Goal: Communication & Community: Answer question/provide support

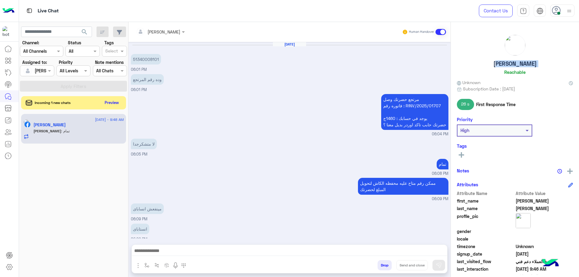
scroll to position [1131, 0]
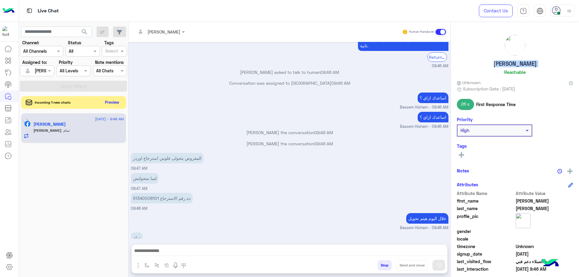
click at [116, 99] on button "Preview" at bounding box center [112, 102] width 19 height 8
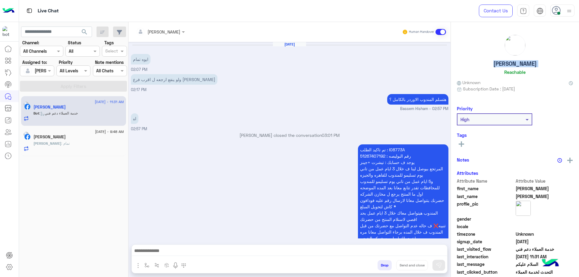
scroll to position [590, 0]
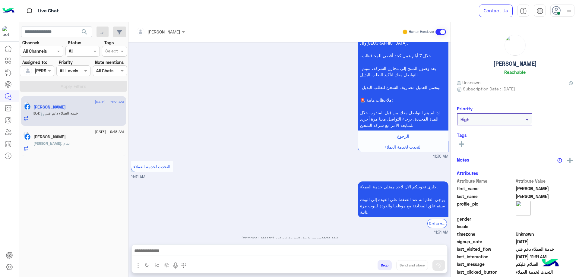
click at [49, 148] on div "[PERSON_NAME] : تمام" at bounding box center [78, 146] width 90 height 11
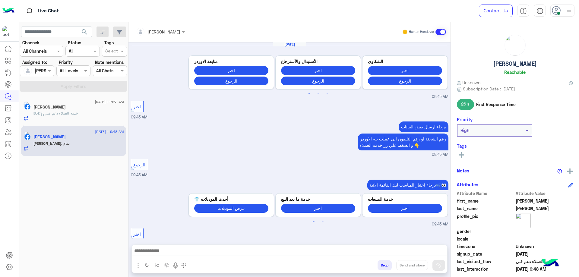
scroll to position [491, 0]
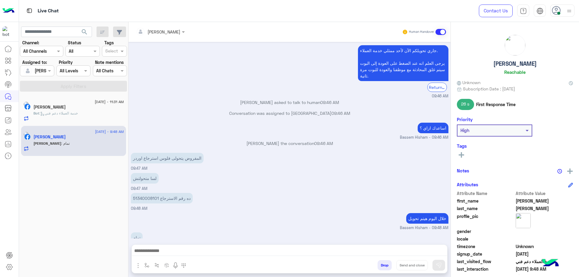
click at [501, 64] on h5 "[PERSON_NAME]" at bounding box center [514, 63] width 43 height 7
copy h5 "[PERSON_NAME]"
click at [379, 263] on button "Drop" at bounding box center [384, 265] width 14 height 10
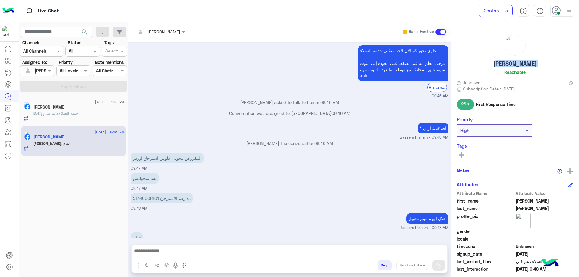
scroll to position [502, 0]
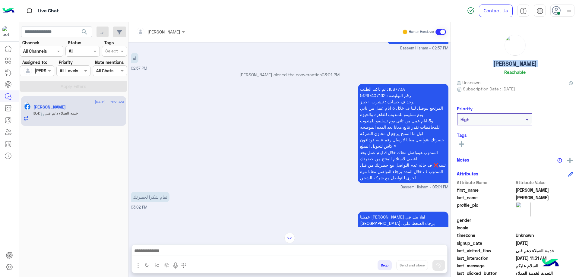
scroll to position [18, 0]
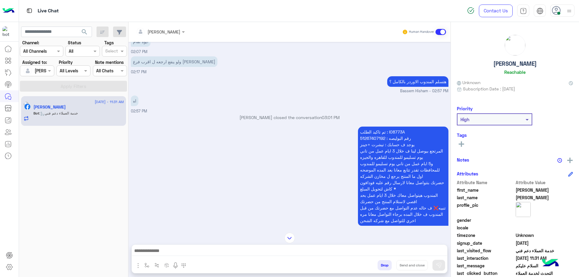
click at [396, 132] on p "تم تاكيد الطلب : I08773A رقم البوليصه : 51267407192 يوجد ف حسابك : تيشرت +جينز …" at bounding box center [403, 176] width 90 height 99
copy p "I08773A"
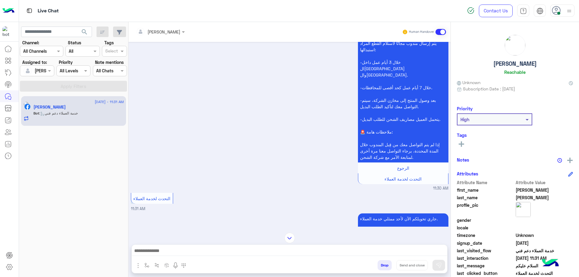
scroll to position [580, 0]
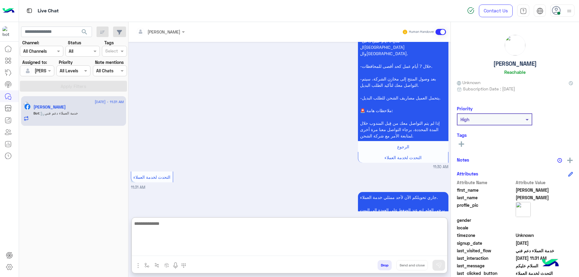
click at [170, 247] on textarea at bounding box center [289, 238] width 315 height 36
type textarea "**********"
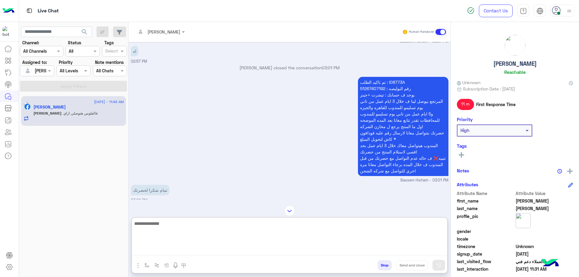
scroll to position [61, 0]
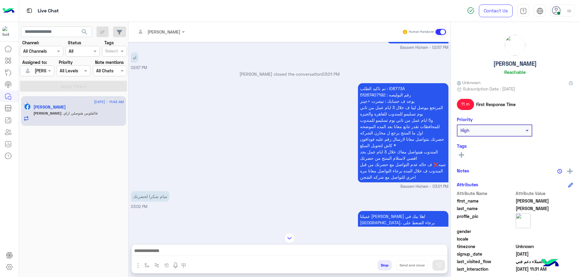
click at [408, 132] on p "تم تاكيد الطلب : I08773A رقم البوليصه : 51267407192 يوجد ف حسابك : تيشرت +جينز …" at bounding box center [403, 132] width 90 height 99
click at [408, 133] on p "تم تاكيد الطلب : I08773A رقم البوليصه : 51267407192 يوجد ف حسابك : تيشرت +جينز …" at bounding box center [403, 132] width 90 height 99
copy p "اول ما المنتج يرجع ل مخازن الشركه"
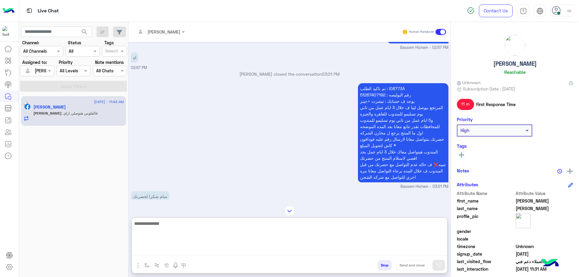
click at [314, 251] on textarea at bounding box center [289, 238] width 315 height 36
paste textarea "**********"
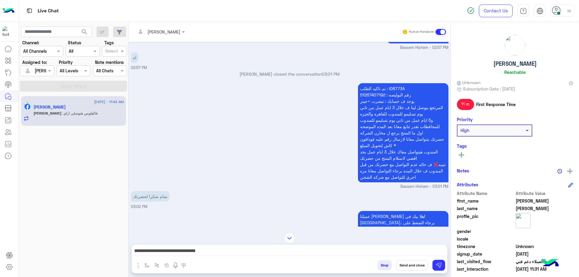
click at [419, 136] on p "تم تاكيد الطلب : I08773A رقم البوليصه : 51267407192 يوجد ف حسابك : تيشرت +جينز …" at bounding box center [403, 132] width 90 height 99
click at [415, 137] on p "تم تاكيد الطلب : I08773A رقم البوليصه : 51267407192 يوجد ف حسابك : تيشرت +جينز …" at bounding box center [403, 132] width 90 height 99
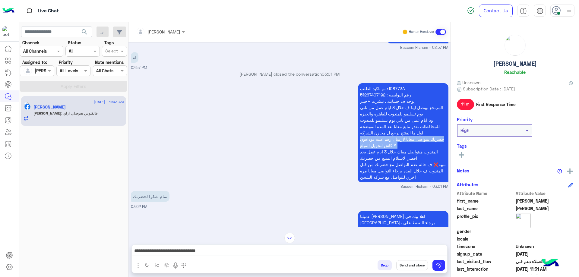
copy p "حضرتك بتتواصل معانا لارسال رقم عليه فودافون كاش لتحويل المبلغ *"
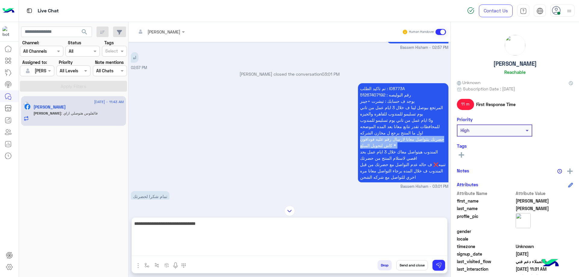
click at [366, 253] on textarea "**********" at bounding box center [289, 238] width 315 height 36
paste textarea "**********"
type textarea "**********"
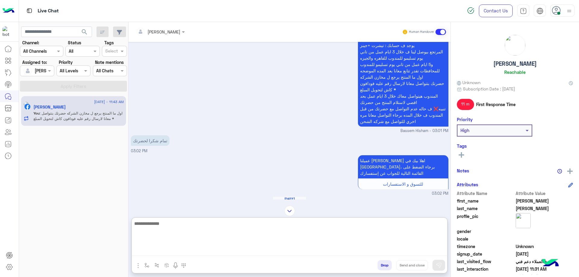
scroll to position [63, 0]
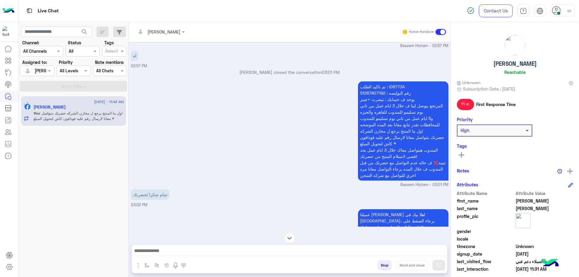
click at [419, 106] on p "تم تاكيد الطلب : I08773A رقم البوليصه : 51267407192 يوجد ف حسابك : تيشرت +جينز …" at bounding box center [403, 130] width 90 height 99
copy p "المرتجع بيوصل لينا ف خلال 3 ايام عمل من تاني يوم تسليمو للمندوب للقاهره والجيزه"
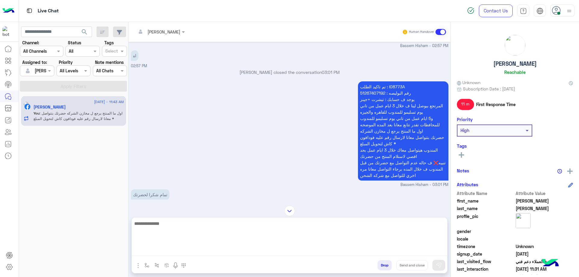
click at [359, 250] on textarea at bounding box center [289, 238] width 315 height 36
paste textarea "**********"
type textarea "**********"
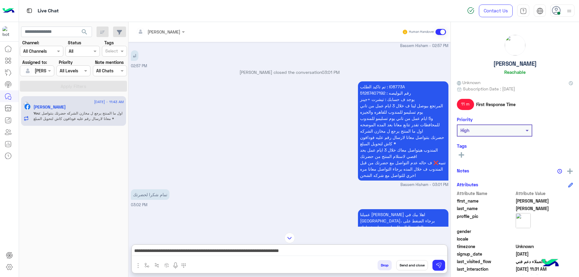
click at [417, 119] on p "تم تاكيد الطلب : I08773A رقم البوليصه : 51267407192 يوجد ف حسابك : تيشرت +جينز …" at bounding box center [403, 130] width 90 height 99
copy p "و5 ايام عمل من تاني يوم تسليمو للمندوب للمحافظات تقدر تتابع معانا بعد المده الم…"
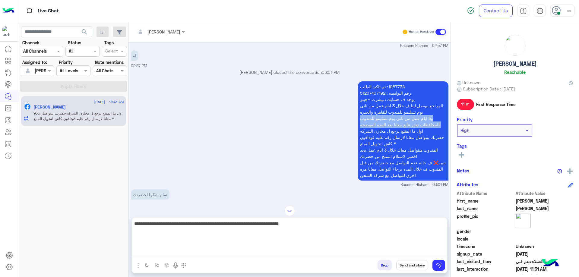
click at [263, 251] on textarea "**********" at bounding box center [289, 238] width 315 height 36
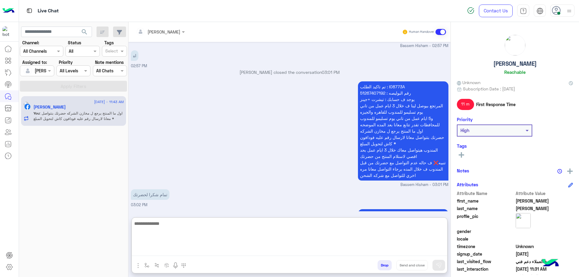
scroll to position [752, 0]
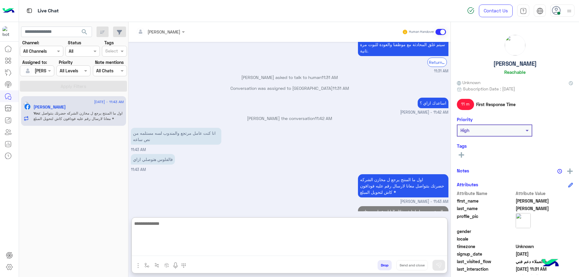
paste textarea "**********"
type textarea "**********"
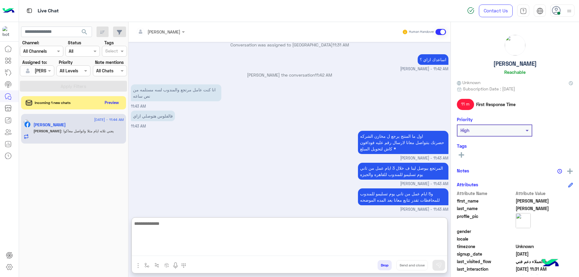
scroll to position [797, 0]
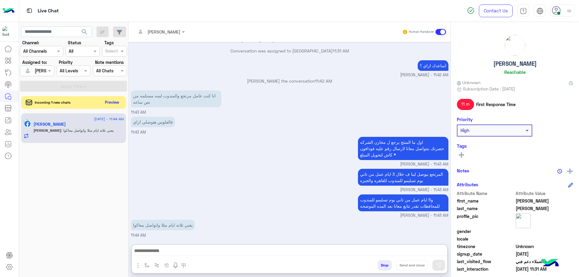
click at [111, 106] on button "Preview" at bounding box center [112, 102] width 19 height 8
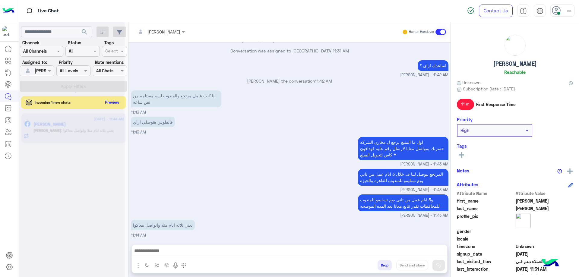
scroll to position [770, 0]
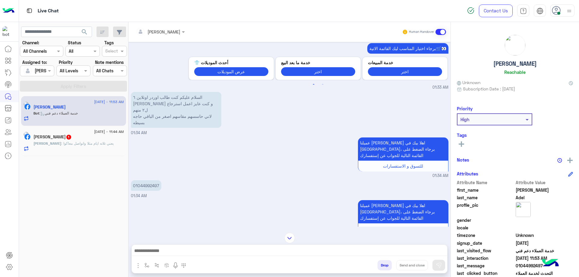
scroll to position [395, 0]
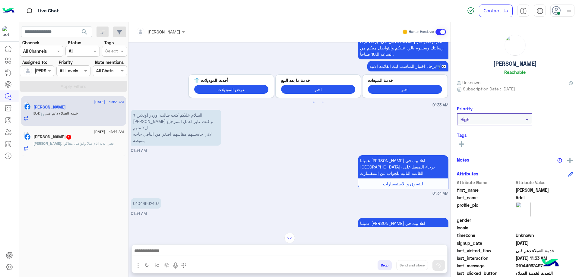
click at [99, 145] on span ": يعني تلاته ايام مثلا واتواصل معاكوا" at bounding box center [87, 143] width 52 height 5
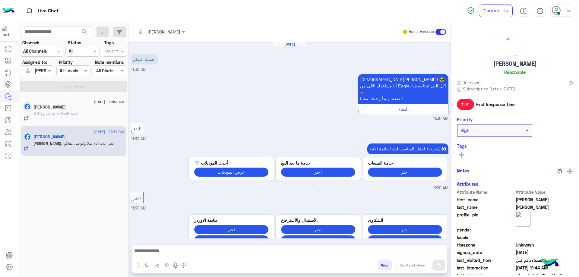
scroll to position [505, 0]
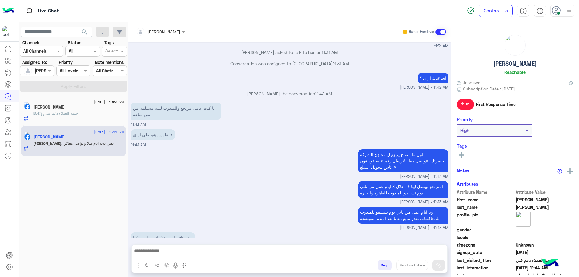
click at [214, 256] on div at bounding box center [289, 252] width 315 height 15
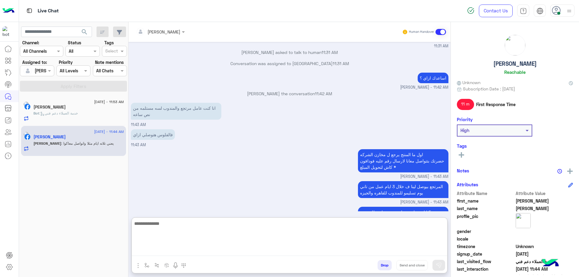
click at [213, 256] on textarea at bounding box center [289, 238] width 315 height 36
type textarea "**********"
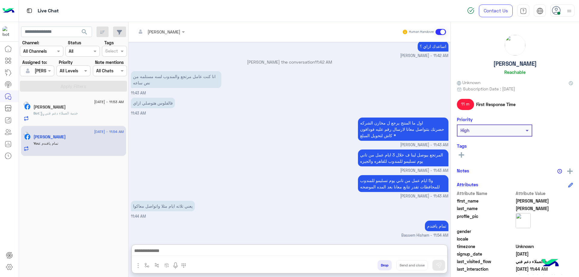
click at [93, 122] on div "[DATE] - 11:53 AM [PERSON_NAME] : خدمة العملاء دعم فني" at bounding box center [73, 111] width 105 height 30
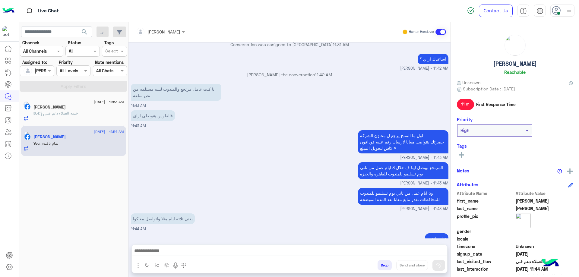
click at [94, 120] on div "Bot : خدمة العملاء دعم فني" at bounding box center [78, 116] width 90 height 11
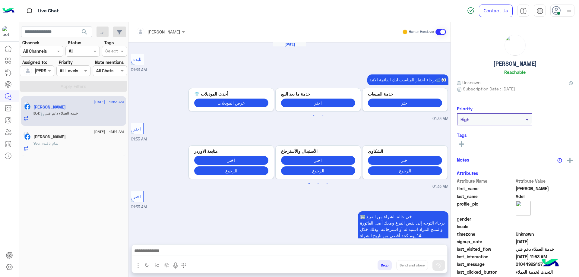
scroll to position [756, 0]
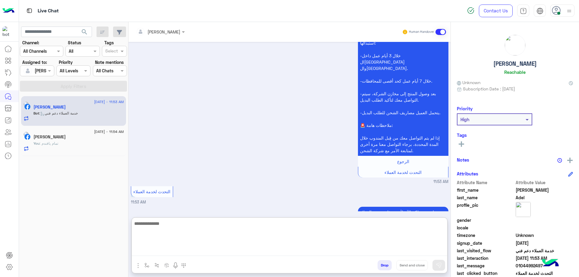
click at [198, 250] on textarea at bounding box center [289, 238] width 315 height 36
type textarea "**********"
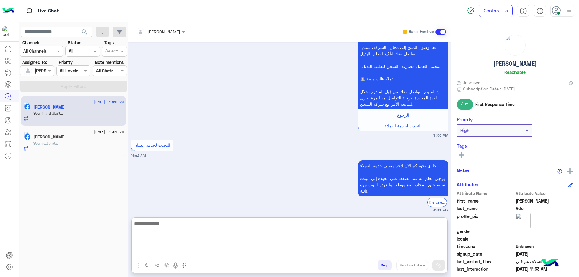
scroll to position [803, 0]
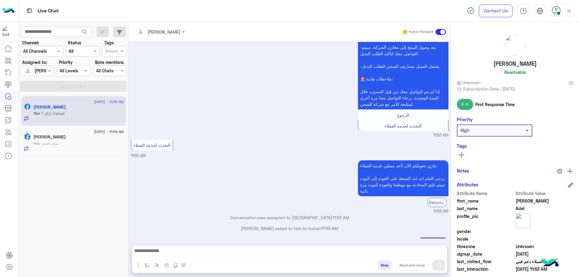
click at [39, 70] on div at bounding box center [36, 70] width 33 height 7
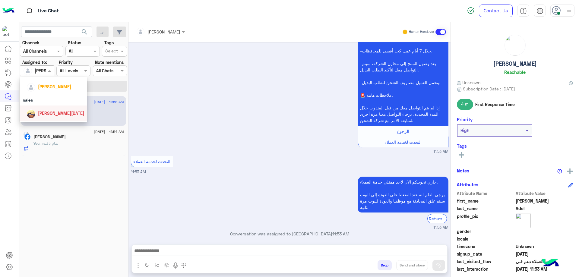
scroll to position [60, 0]
click at [53, 105] on span "[PERSON_NAME][DATE]" at bounding box center [61, 104] width 46 height 5
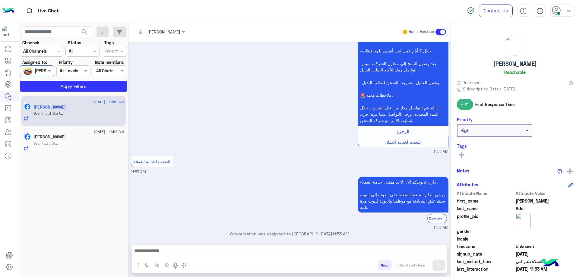
click at [44, 69] on div at bounding box center [36, 70] width 33 height 7
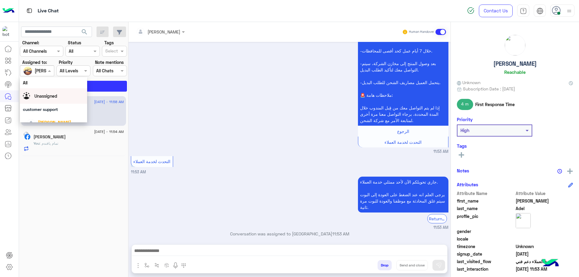
scroll to position [30, 0]
click at [55, 104] on div "[PERSON_NAME]" at bounding box center [56, 107] width 58 height 11
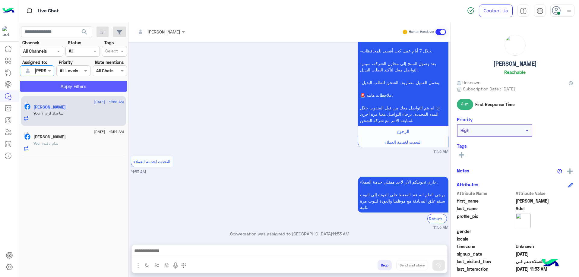
click at [73, 91] on button "Apply Filters" at bounding box center [73, 86] width 107 height 11
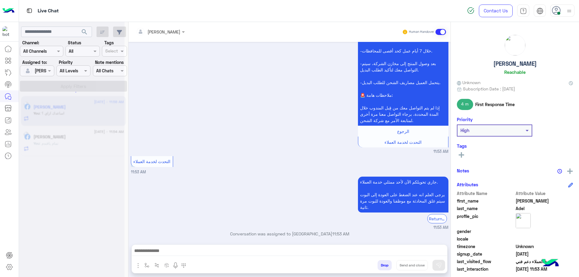
click at [75, 87] on div at bounding box center [71, 92] width 11 height 11
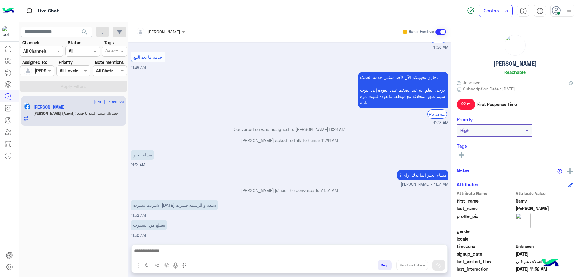
scroll to position [324, 0]
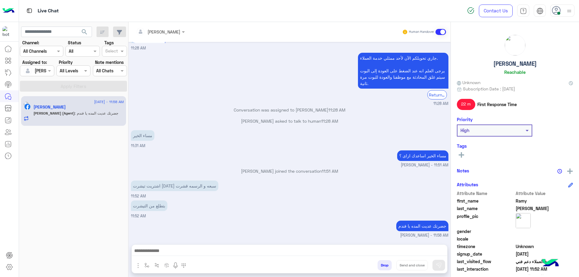
click at [42, 70] on div at bounding box center [36, 70] width 33 height 7
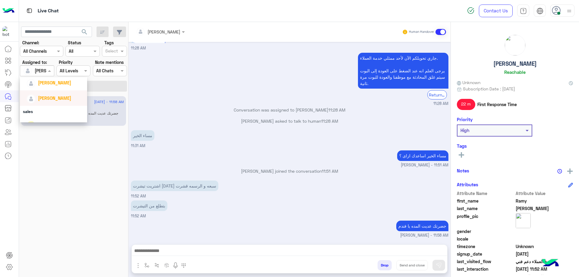
scroll to position [30, 0]
click at [61, 94] on span "[PERSON_NAME]" at bounding box center [54, 92] width 33 height 5
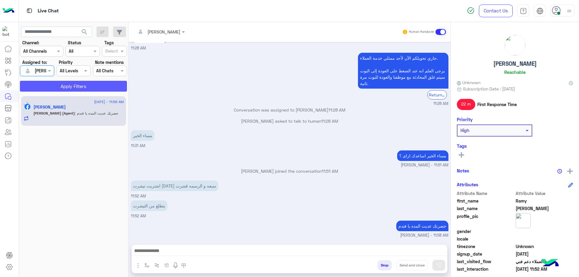
click at [77, 83] on button "Apply Filters" at bounding box center [73, 86] width 107 height 11
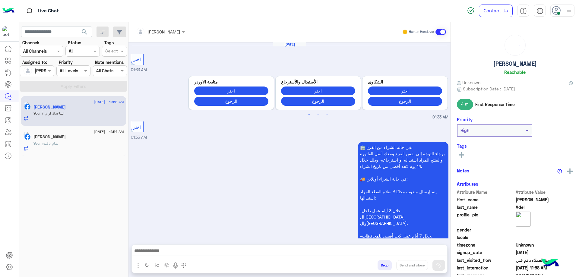
scroll to position [717, 0]
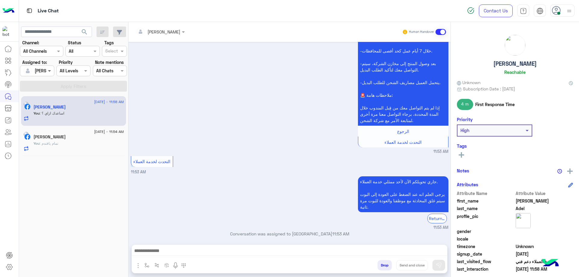
click at [48, 72] on span at bounding box center [50, 71] width 8 height 6
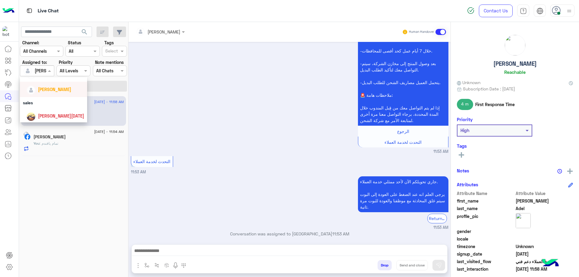
scroll to position [60, 0]
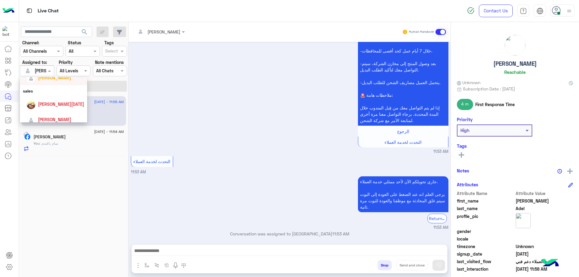
click at [57, 83] on div "[PERSON_NAME]" at bounding box center [53, 77] width 67 height 15
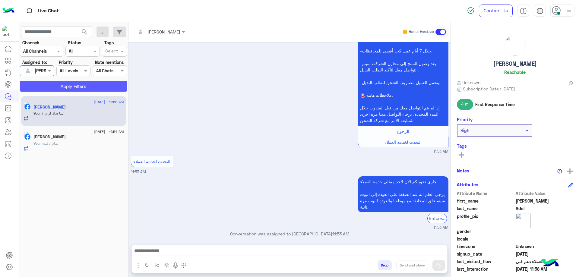
click at [70, 86] on button "Apply Filters" at bounding box center [73, 86] width 107 height 11
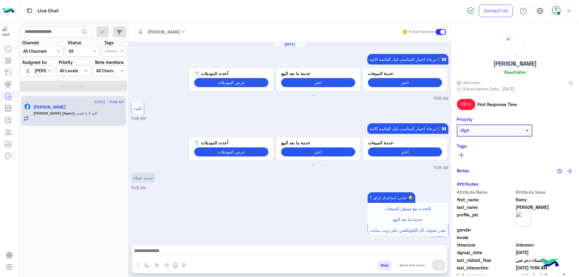
scroll to position [321, 0]
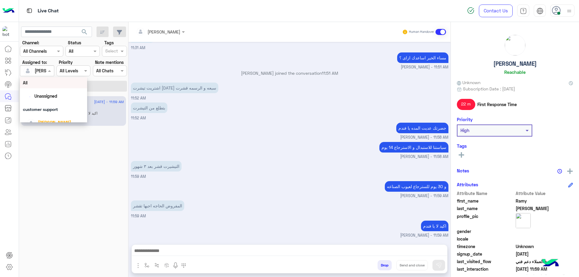
click at [44, 73] on div at bounding box center [36, 70] width 33 height 7
click at [50, 94] on span "[PERSON_NAME]" at bounding box center [54, 92] width 33 height 5
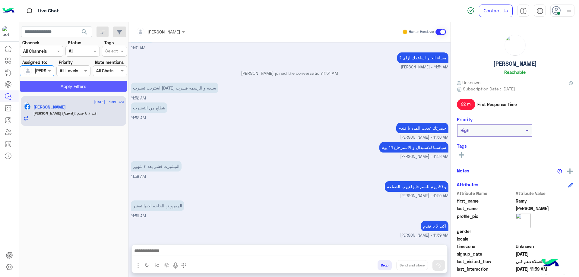
click at [75, 83] on button "Apply Filters" at bounding box center [73, 86] width 107 height 11
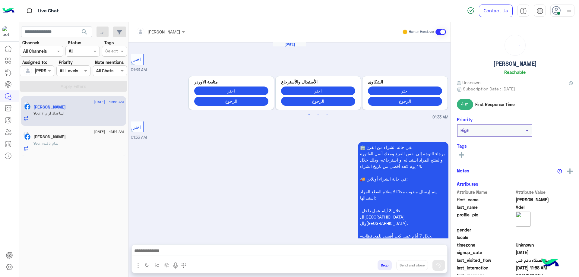
scroll to position [717, 0]
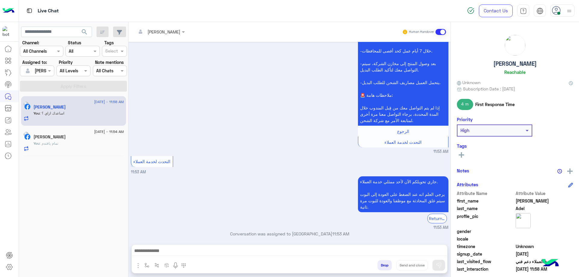
click at [43, 74] on div "[PERSON_NAME]" at bounding box center [34, 71] width 23 height 12
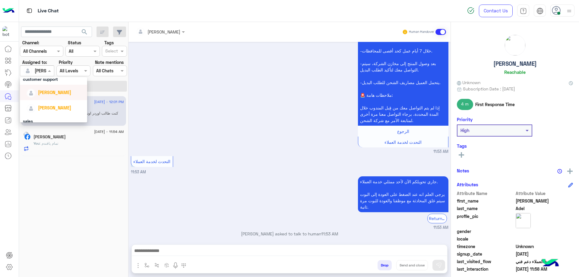
scroll to position [744, 0]
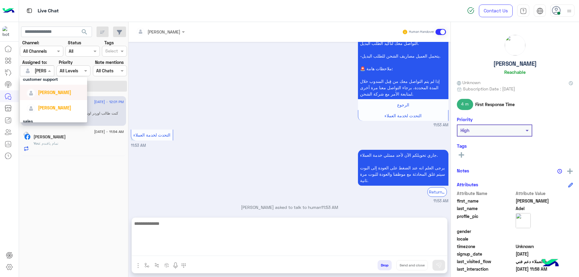
click at [186, 252] on textarea at bounding box center [289, 238] width 315 height 36
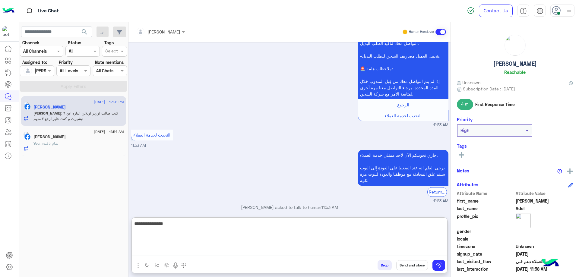
type textarea "**********"
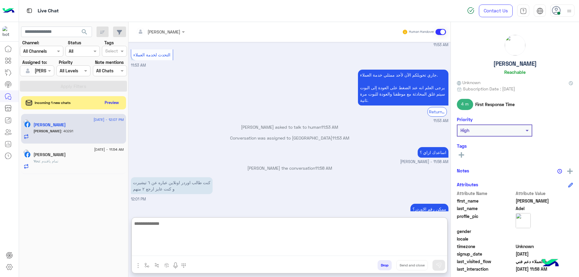
scroll to position [830, 0]
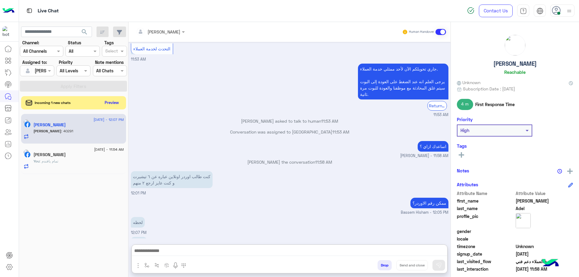
click at [138, 237] on p "40291" at bounding box center [139, 242] width 16 height 11
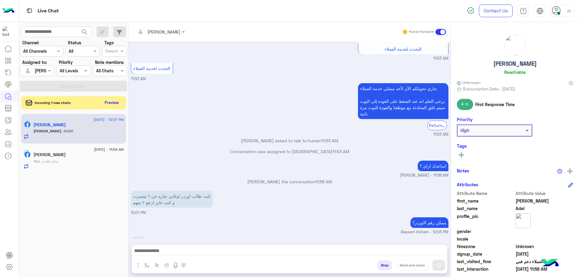
click at [138, 235] on div "لحظه 12:07 PM" at bounding box center [289, 245] width 317 height 20
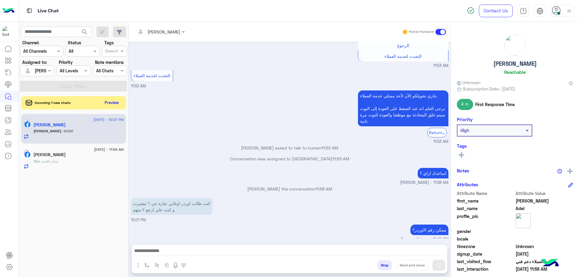
copy span "07"
click at [71, 146] on div "[DATE] - 11:54 AM [PERSON_NAME] You : تمام يافندم" at bounding box center [73, 159] width 105 height 30
click at [58, 165] on div "You : تمام يافندم" at bounding box center [78, 164] width 90 height 11
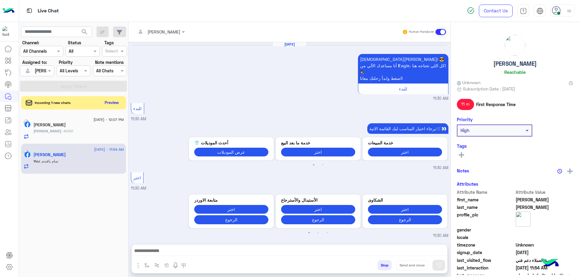
scroll to position [504, 0]
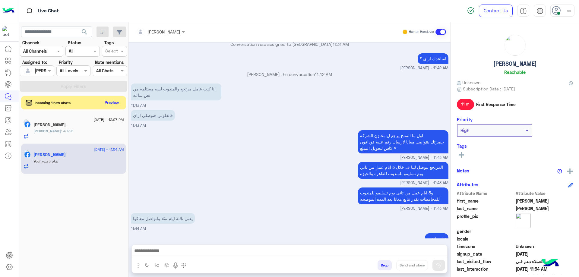
click at [512, 60] on div "[PERSON_NAME]" at bounding box center [515, 56] width 116 height 42
click at [512, 62] on h5 "[PERSON_NAME]" at bounding box center [514, 63] width 43 height 7
copy h5 "[PERSON_NAME]"
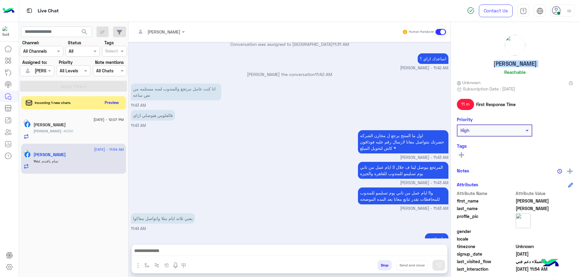
click at [389, 263] on button "Drop" at bounding box center [384, 265] width 14 height 10
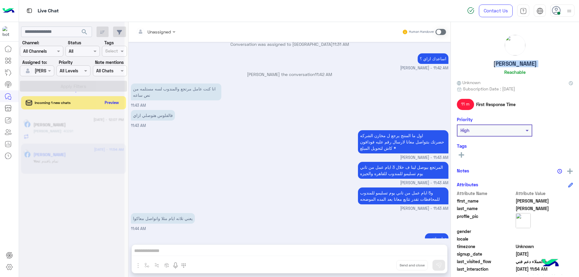
scroll to position [515, 0]
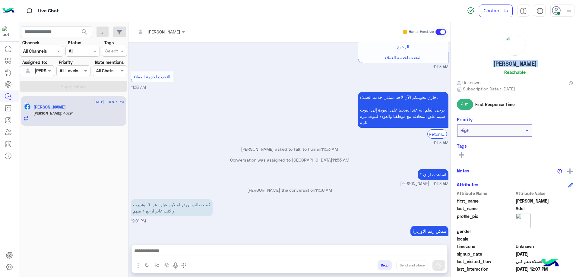
scroll to position [529, 0]
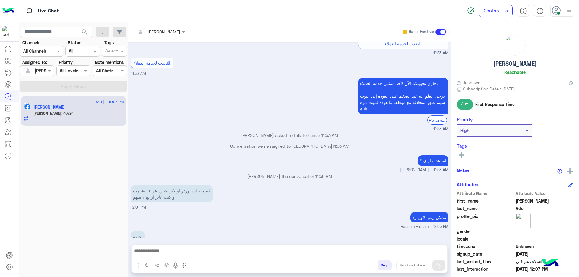
click at [145, 251] on p "40291" at bounding box center [139, 256] width 16 height 11
click at [141, 251] on p "40291" at bounding box center [139, 256] width 16 height 11
copy p "40291"
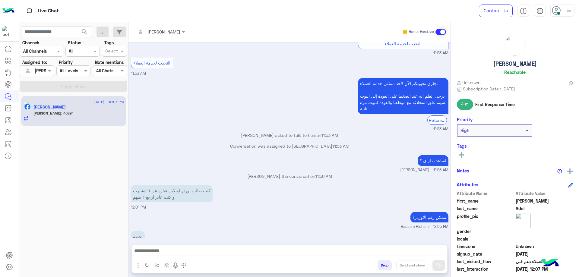
click at [141, 251] on p "40291" at bounding box center [139, 256] width 16 height 11
copy p "40291"
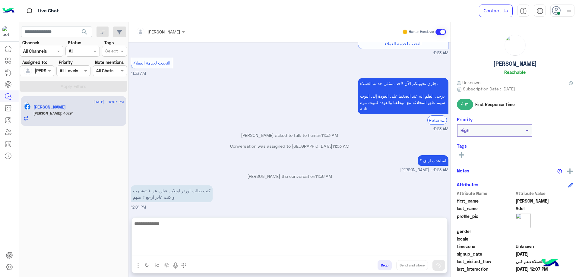
click at [159, 247] on textarea at bounding box center [289, 238] width 315 height 36
type textarea "**********"
